Goal: Transaction & Acquisition: Purchase product/service

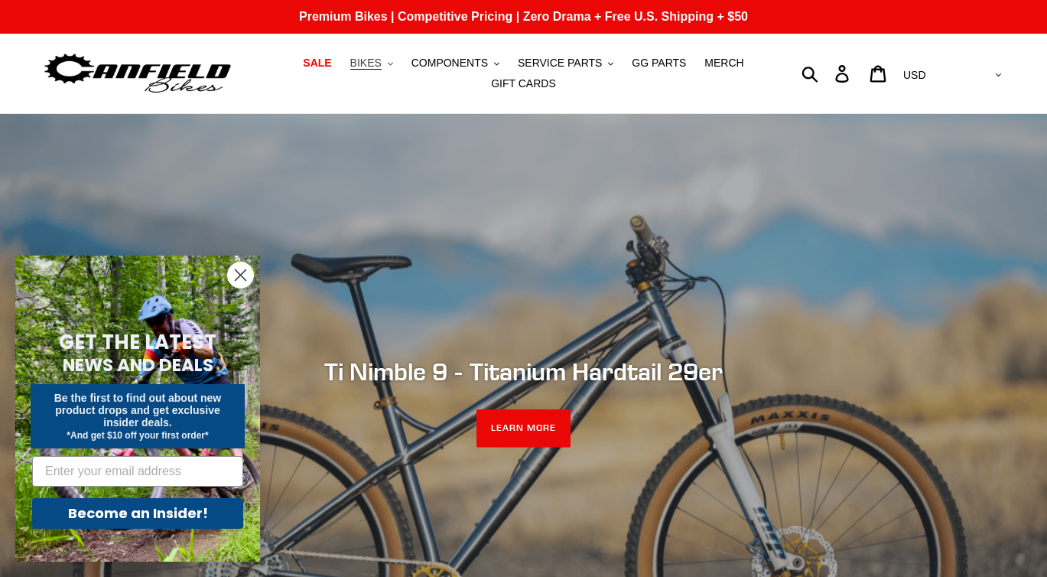
click at [369, 61] on span "BIKES" at bounding box center [365, 63] width 31 height 13
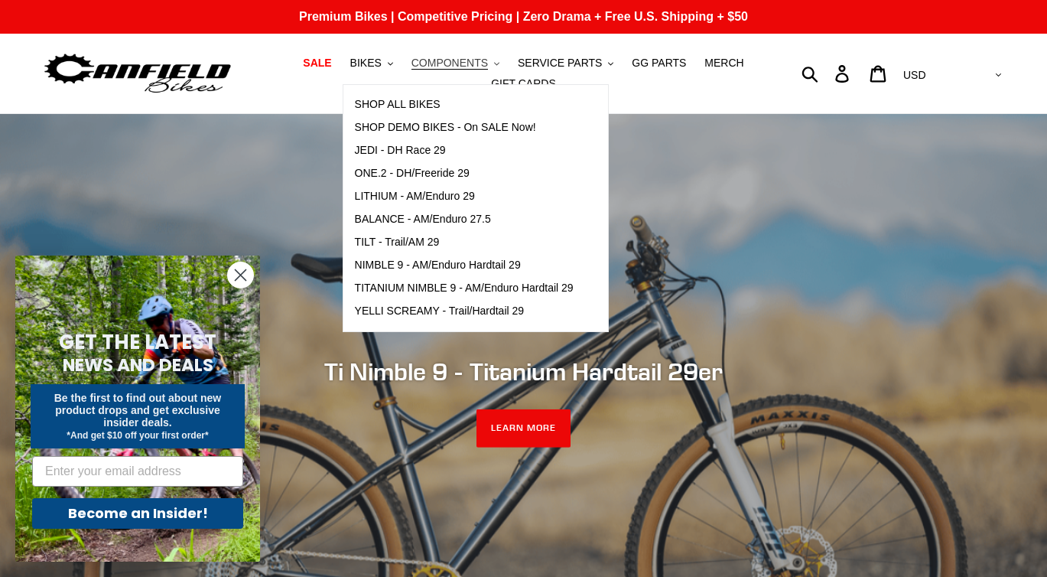
click at [432, 62] on span "COMPONENTS" at bounding box center [449, 63] width 76 height 13
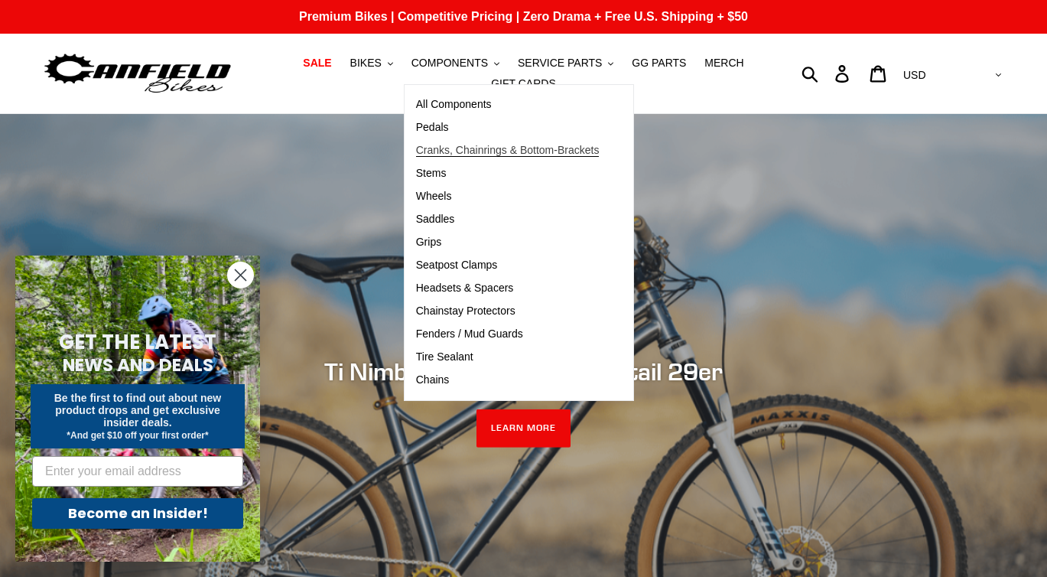
click at [433, 154] on span "Cranks, Chainrings & Bottom-Brackets" at bounding box center [508, 150] width 184 height 13
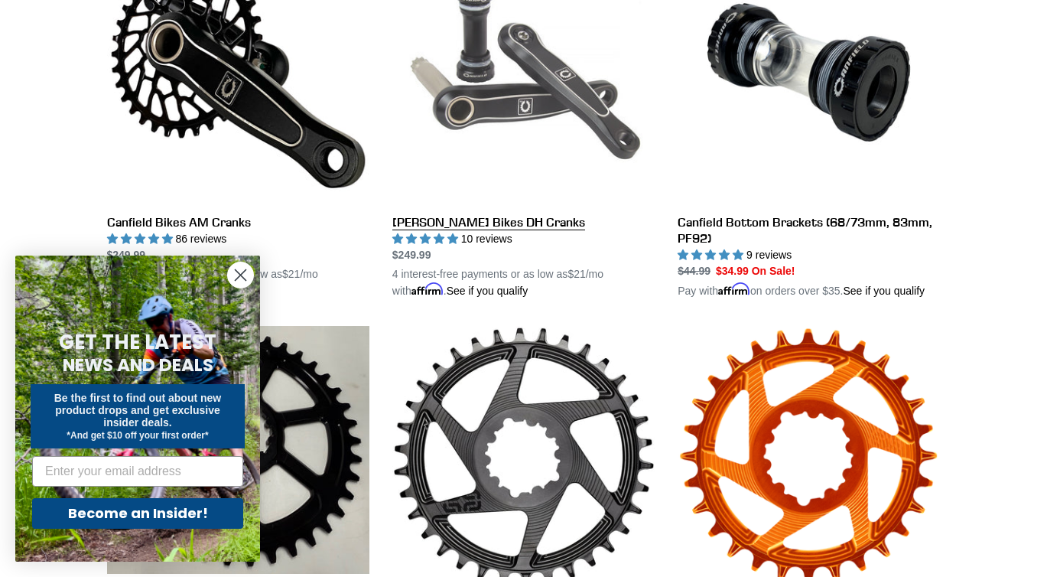
scroll to position [532, 0]
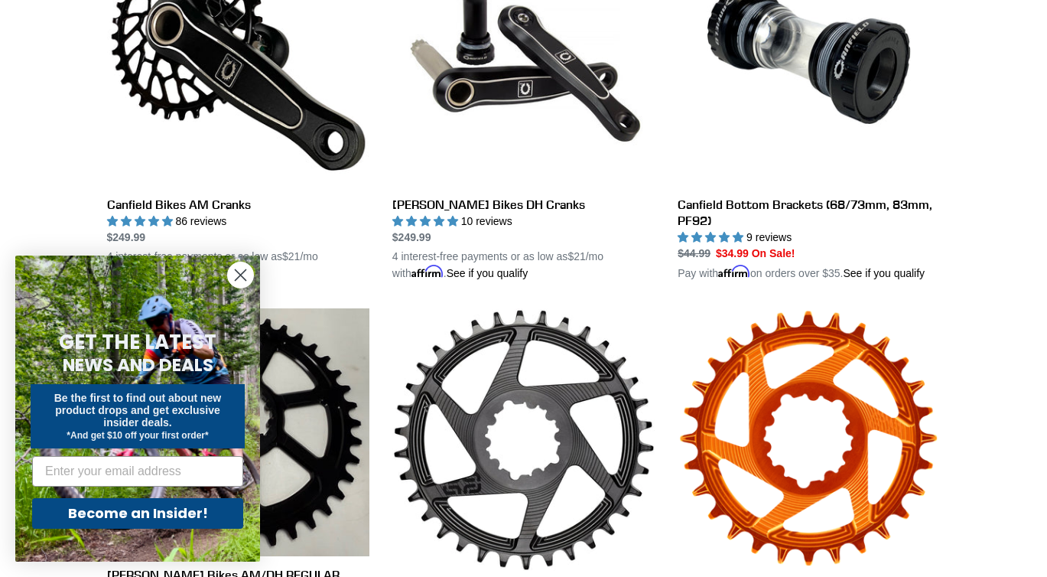
click at [244, 272] on icon "Close dialog" at bounding box center [241, 275] width 11 height 11
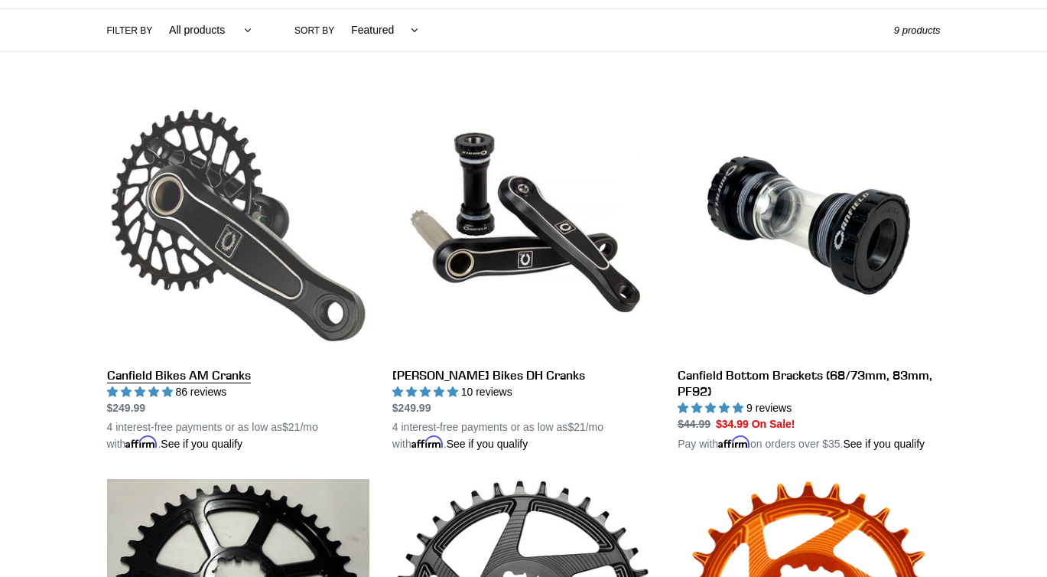
scroll to position [337, 0]
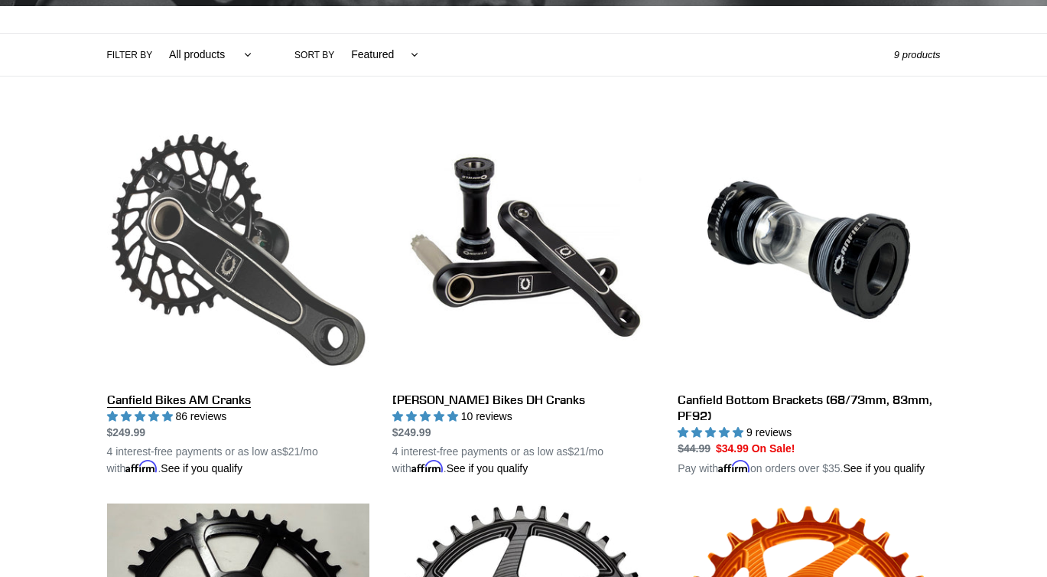
click at [235, 248] on link "Canfield Bikes AM Cranks" at bounding box center [238, 298] width 262 height 358
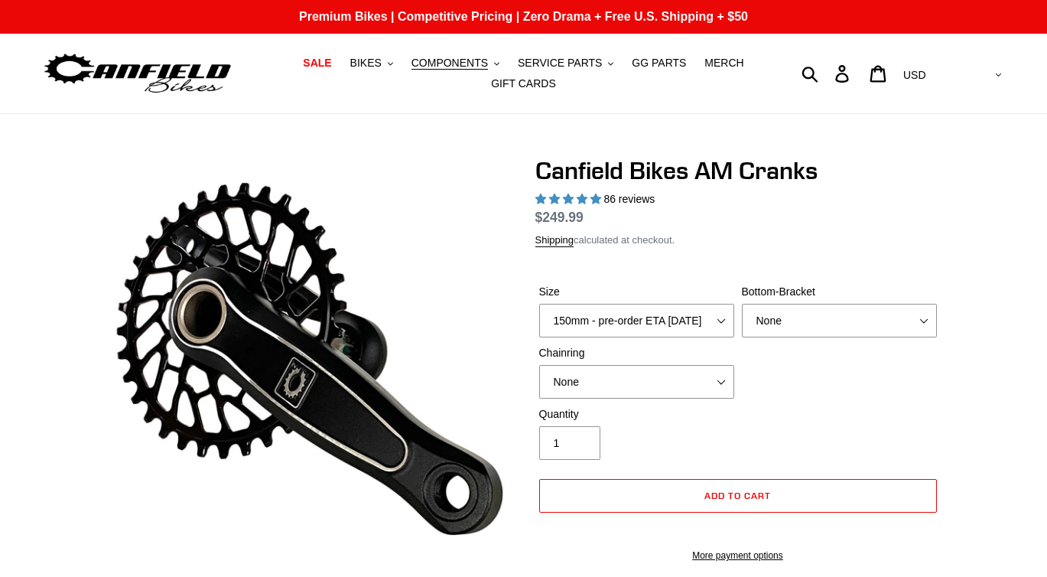
select select "highest-rating"
select select "BSA Threaded 68/73mm"
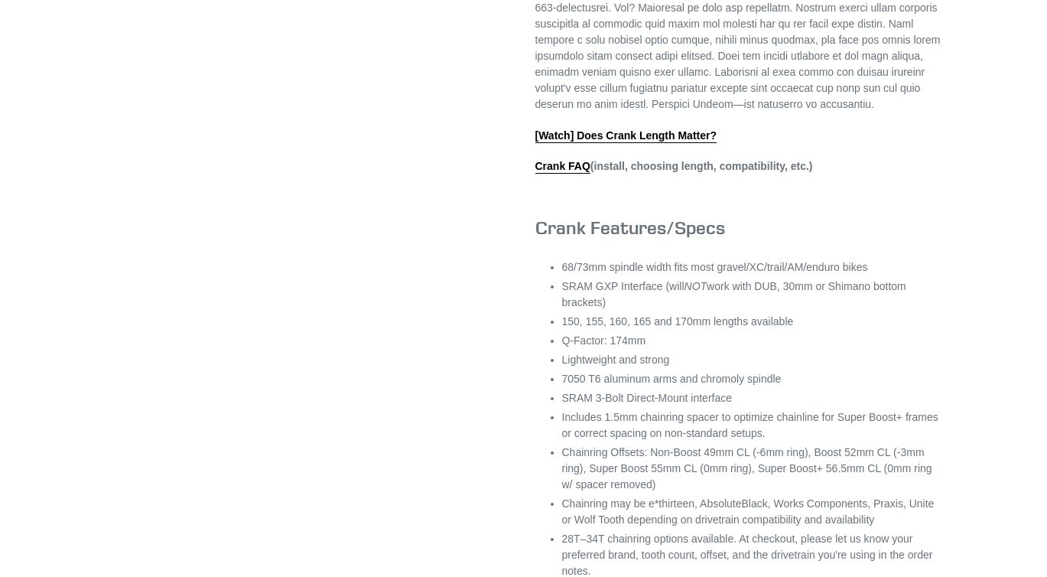
scroll to position [787, 0]
